Goal: Task Accomplishment & Management: Manage account settings

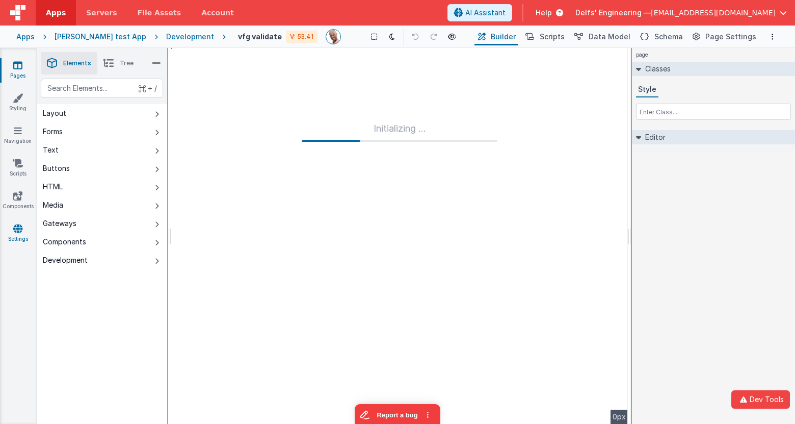
click at [16, 237] on link "Settings" at bounding box center [17, 233] width 37 height 20
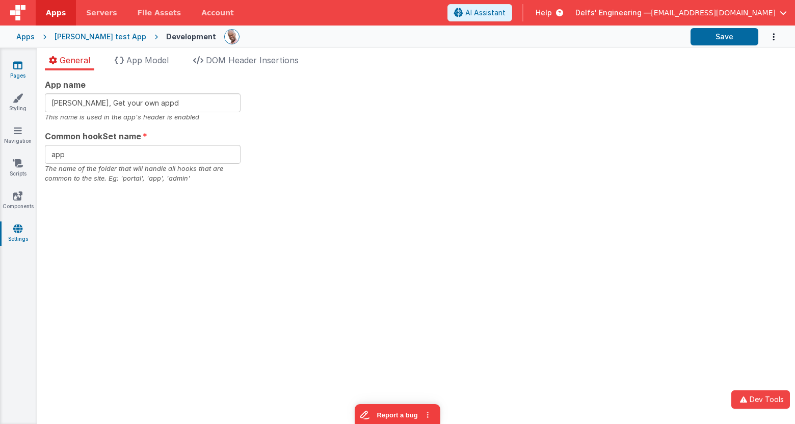
click at [20, 71] on link "Pages" at bounding box center [17, 70] width 37 height 20
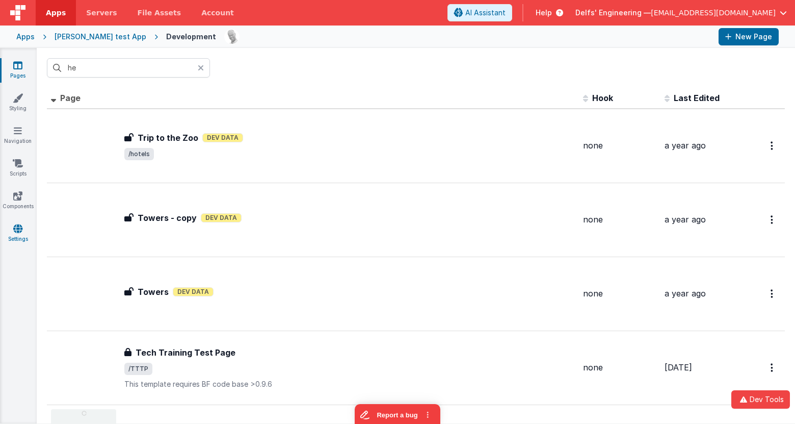
click at [20, 226] on icon at bounding box center [17, 228] width 9 height 10
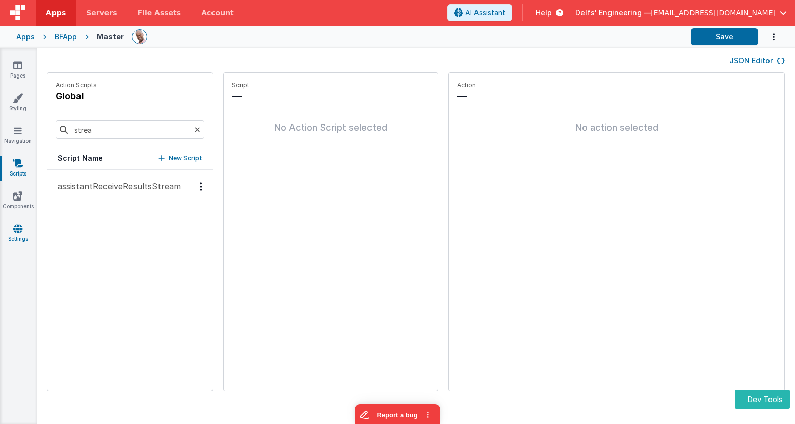
click at [15, 240] on link "Settings" at bounding box center [17, 233] width 37 height 20
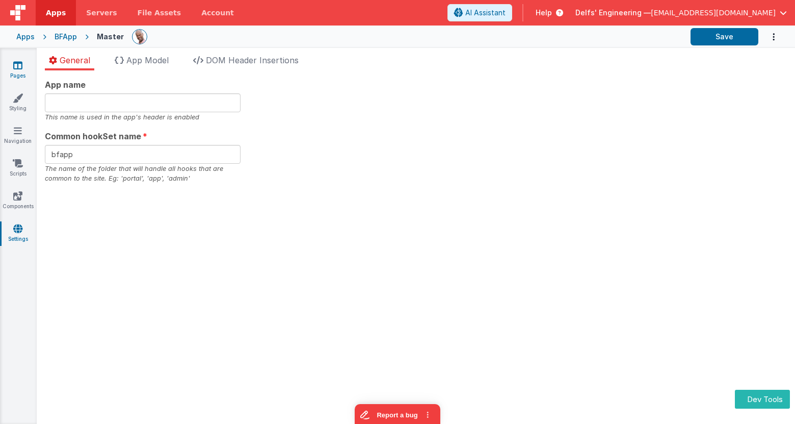
click at [22, 63] on icon at bounding box center [17, 65] width 9 height 10
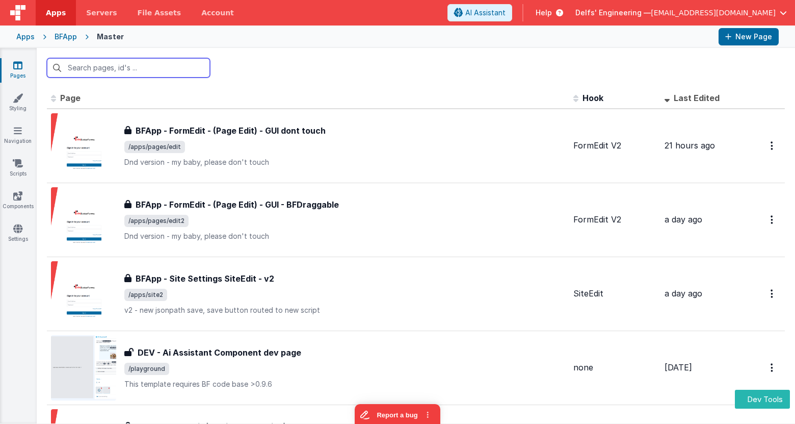
click at [134, 70] on input "text" at bounding box center [128, 67] width 163 height 19
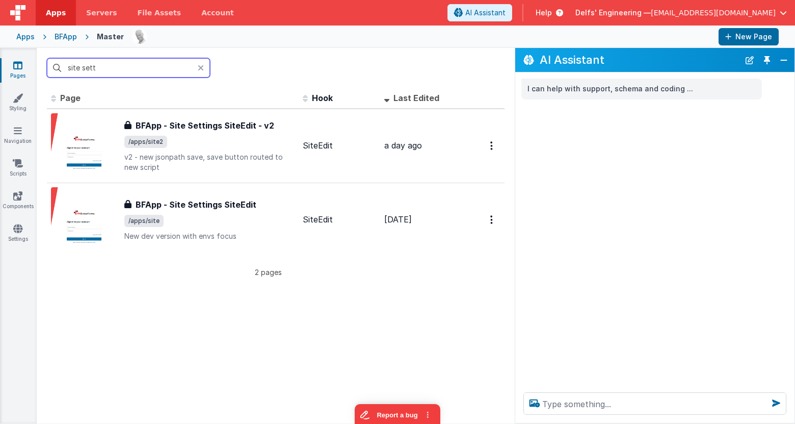
type input "site sett"
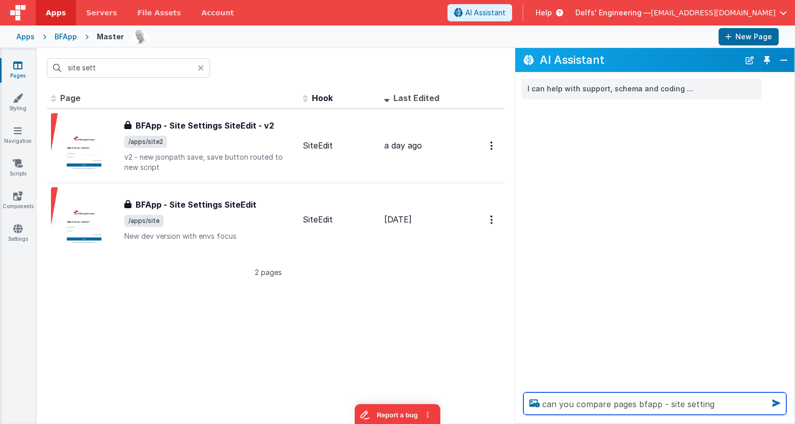
type textarea "can you compare pages bfapp - site settings"
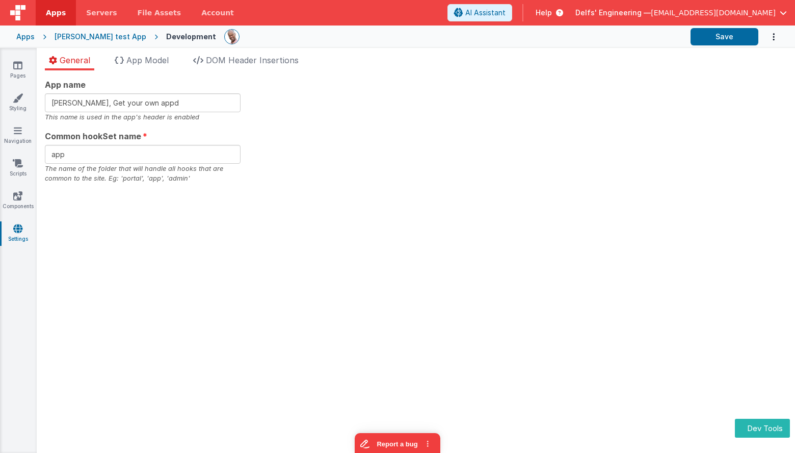
click at [323, 101] on div "App name Charles GUI, Get your own appd This name is used in the app's header i…" at bounding box center [416, 130] width 742 height 105
click at [181, 108] on input "Charles GUI, Get your own appd" at bounding box center [143, 102] width 196 height 19
type input "Charles GUI, Get your own app"
click at [163, 63] on span "App Model" at bounding box center [147, 60] width 42 height 10
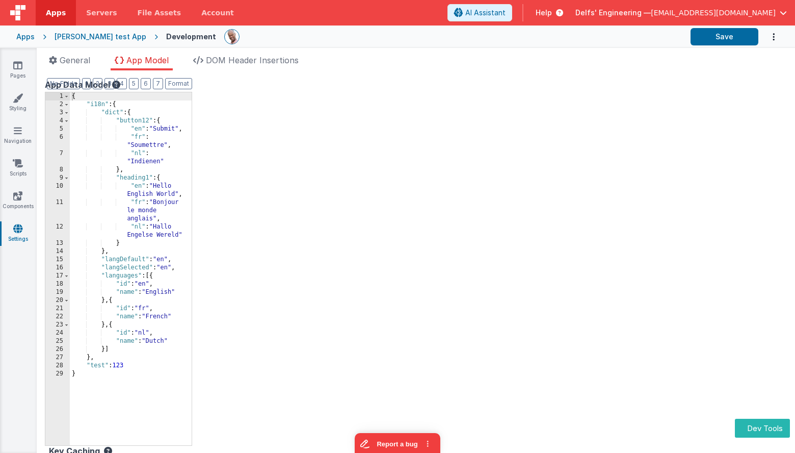
click at [178, 129] on div "{ "i18n" : { "dict" : { "button12" : { "en" : "Submit" , "fr" : "Soumettre" , "…" at bounding box center [131, 276] width 122 height 369
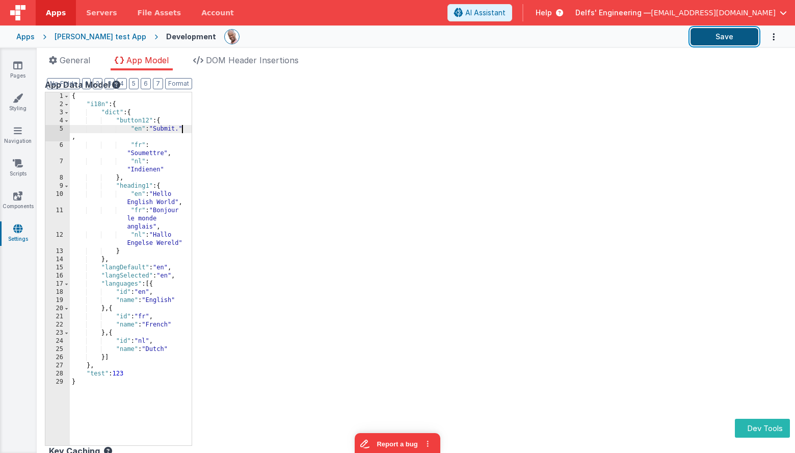
click at [743, 40] on button "Save" at bounding box center [725, 36] width 68 height 17
